Goal: Task Accomplishment & Management: Manage account settings

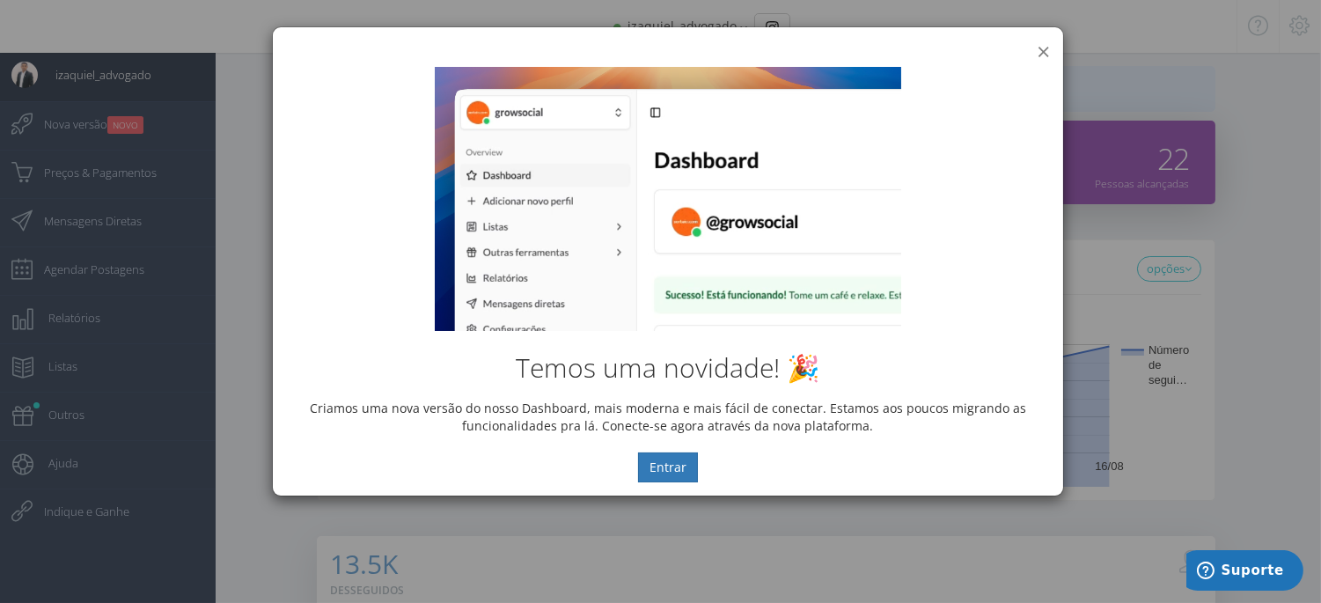
click at [1039, 50] on button "×" at bounding box center [1043, 52] width 13 height 24
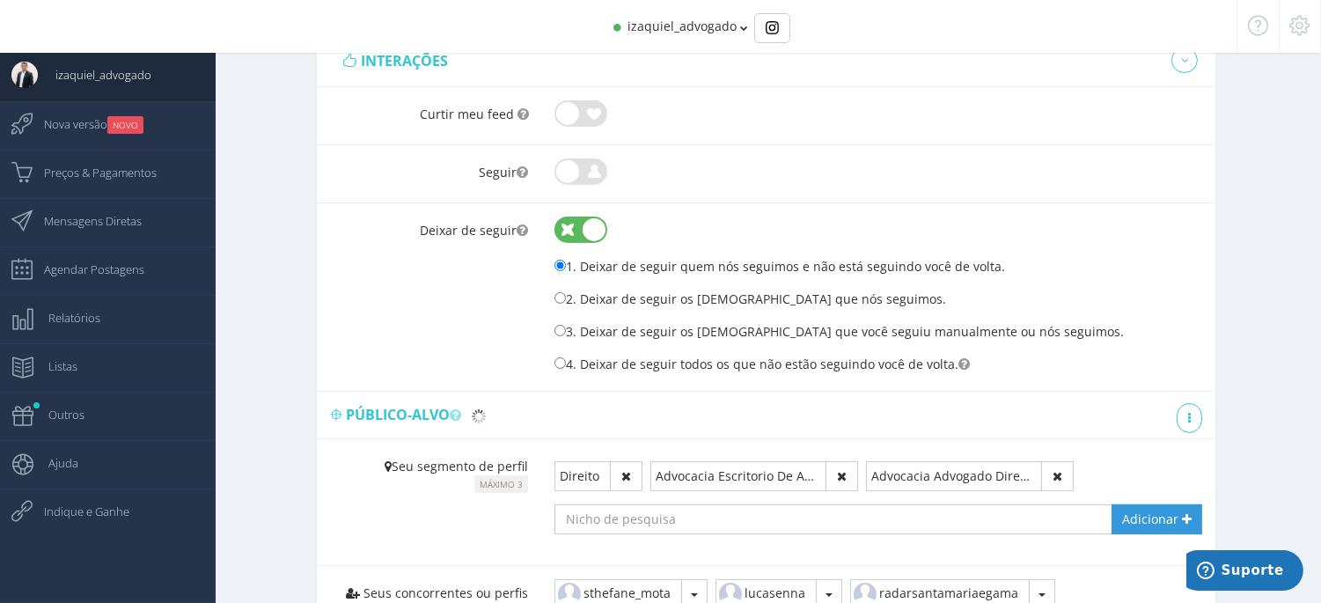
scroll to position [489, 0]
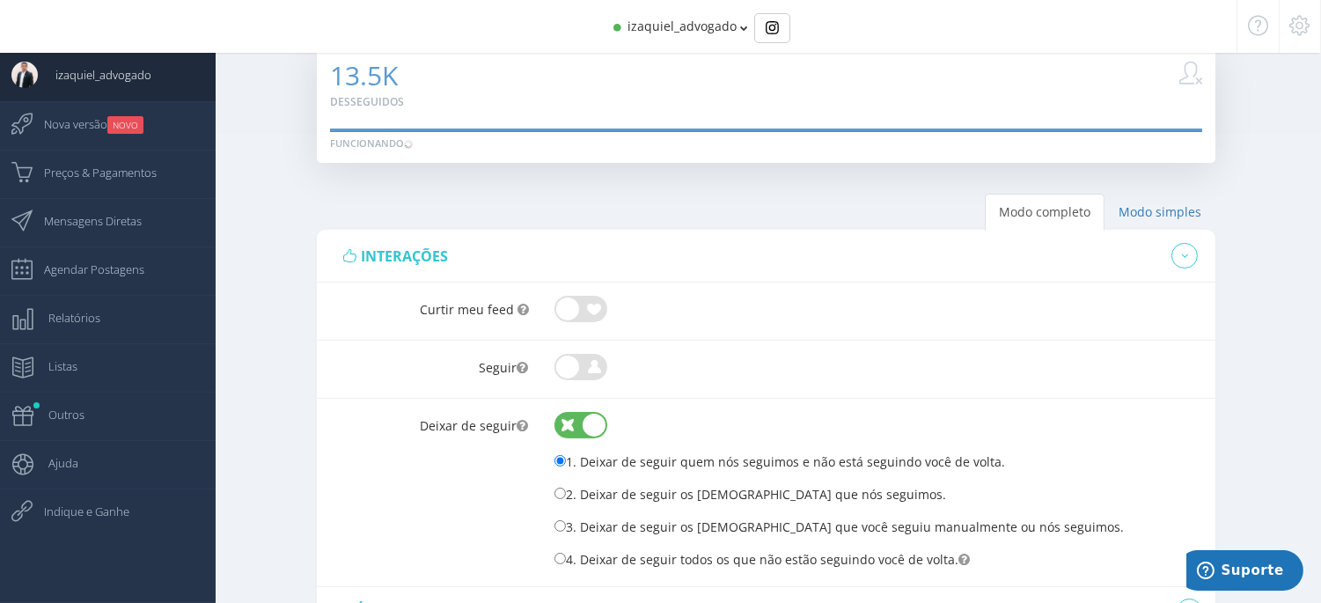
click at [590, 303] on span at bounding box center [581, 308] width 53 height 17
click at [555, 296] on input "checkbox" at bounding box center [555, 296] width 0 height 0
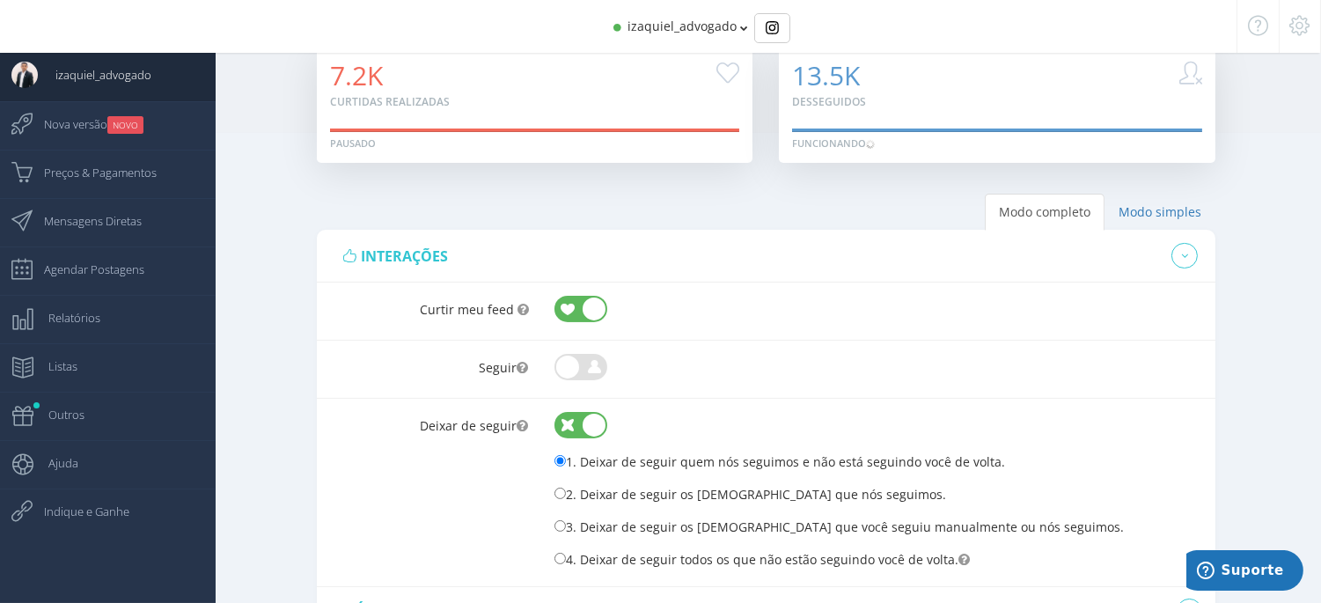
click at [585, 371] on span at bounding box center [581, 366] width 53 height 17
click at [555, 354] on input "checkbox" at bounding box center [555, 354] width 0 height 0
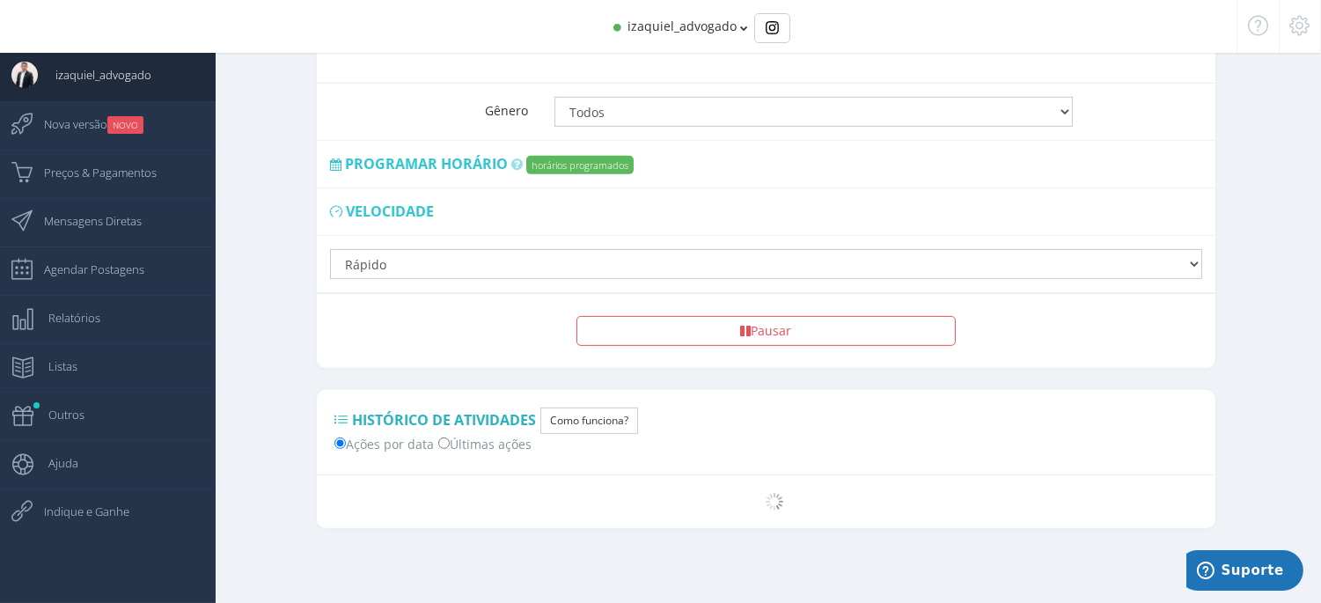
scroll to position [1147, 0]
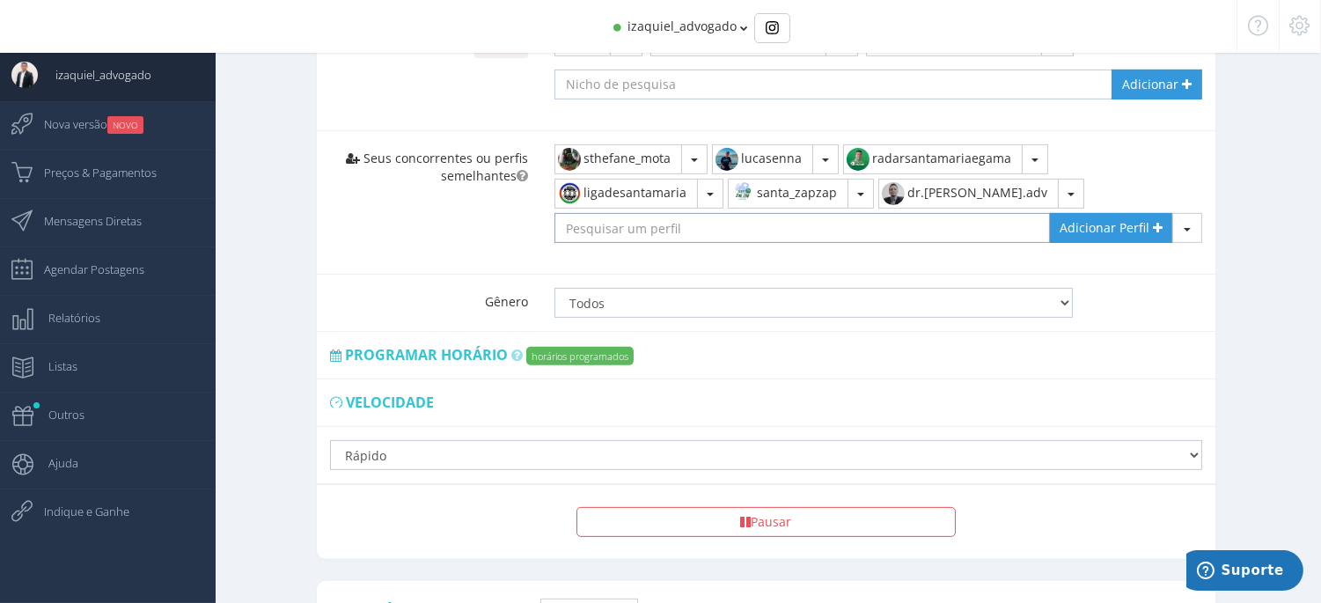
click at [617, 236] on input "text" at bounding box center [803, 228] width 496 height 30
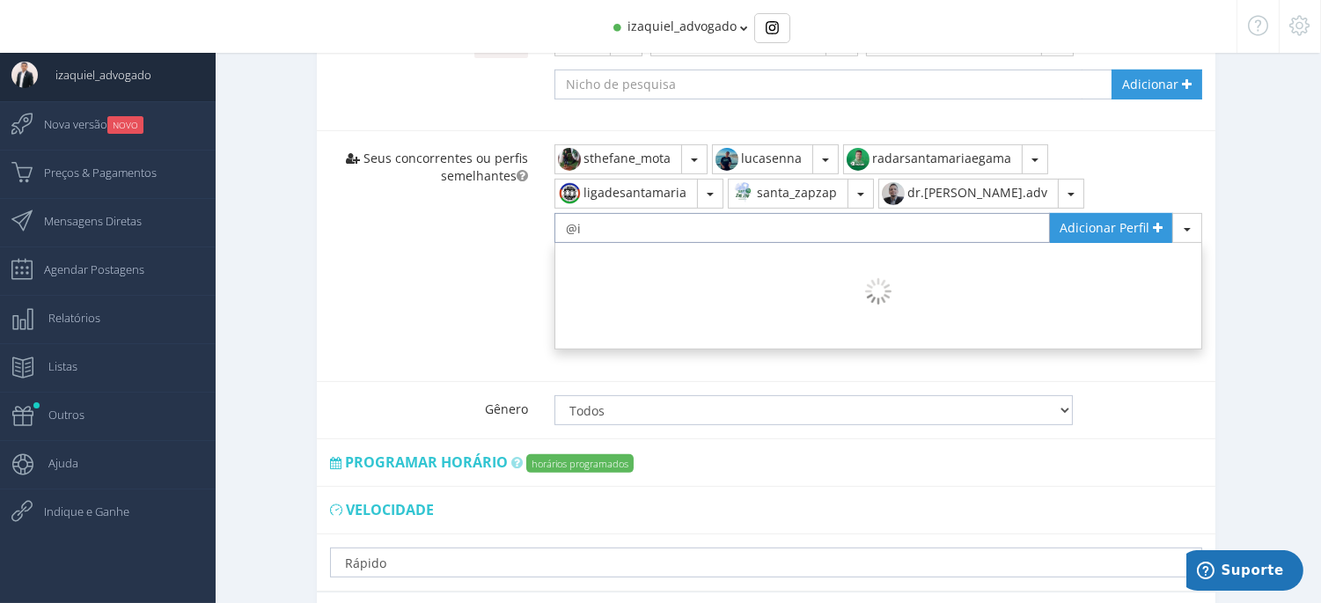
type input "@"
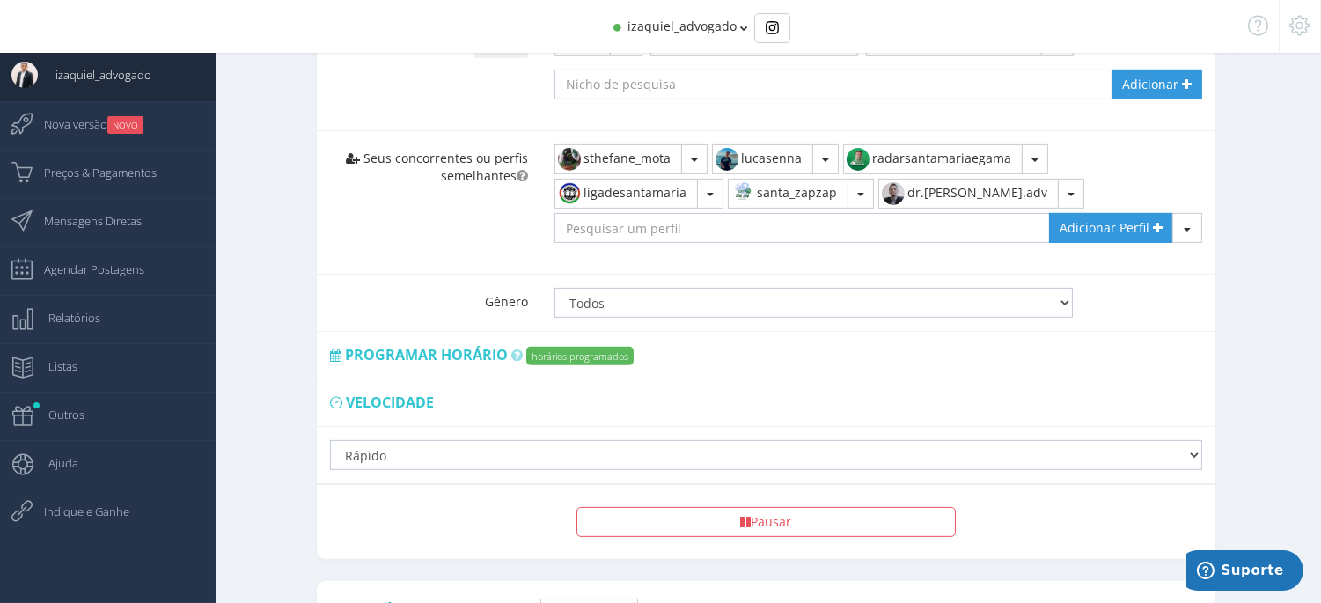
scroll to position [1343, 0]
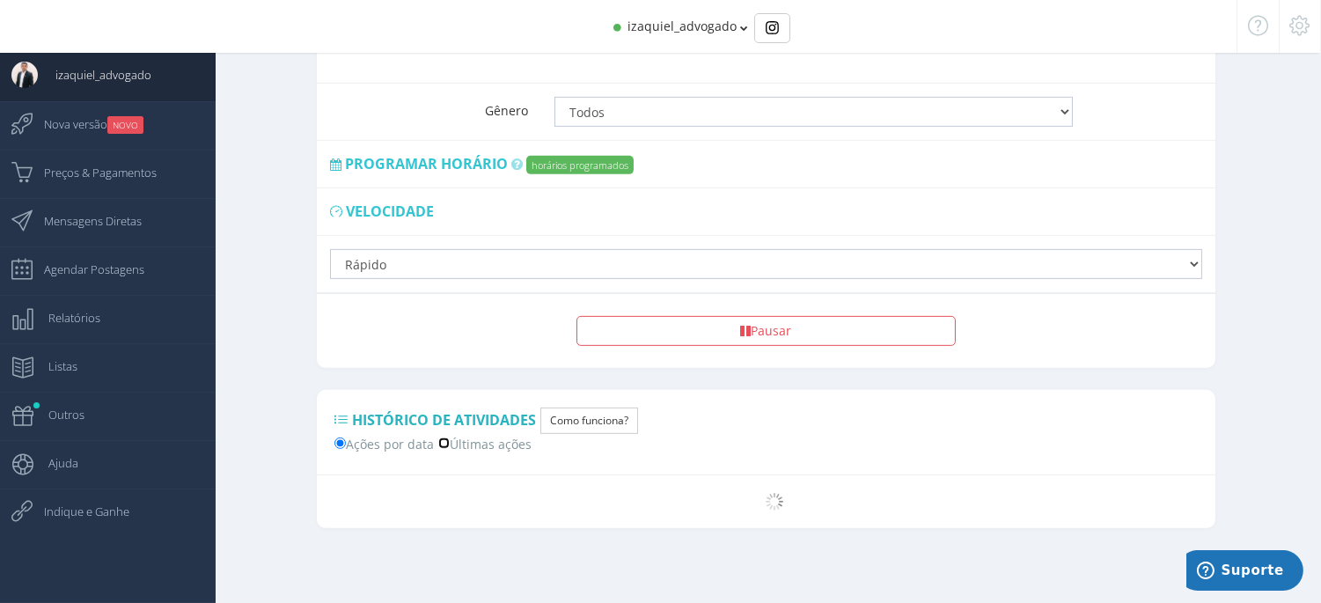
click at [450, 445] on input "Últimas ações" at bounding box center [443, 443] width 11 height 11
radio input "true"
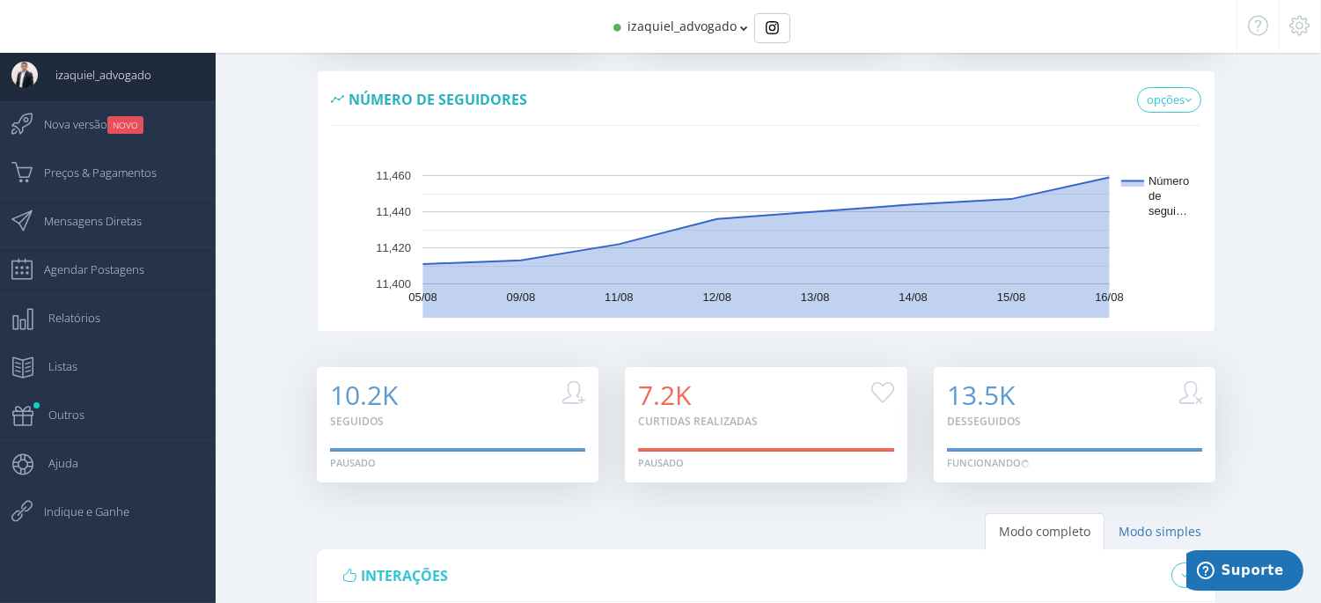
scroll to position [0, 0]
